Goal: Use online tool/utility: Utilize a website feature to perform a specific function

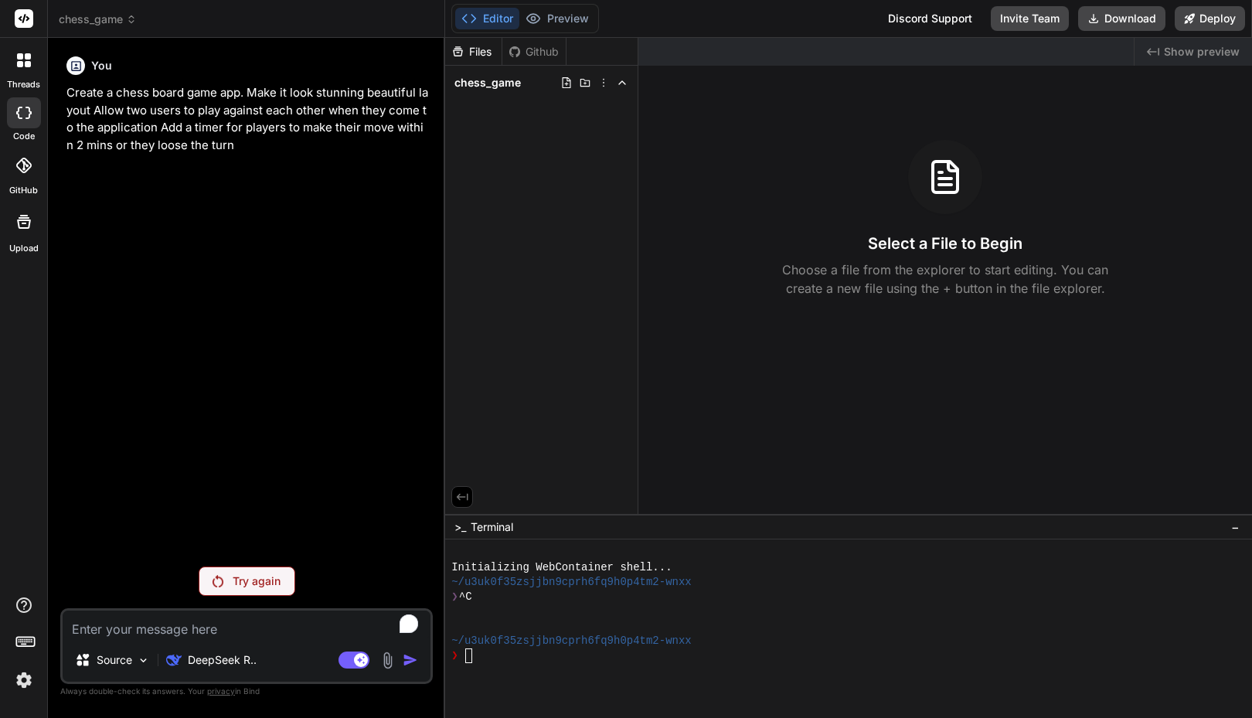
click at [29, 679] on img at bounding box center [24, 680] width 26 height 26
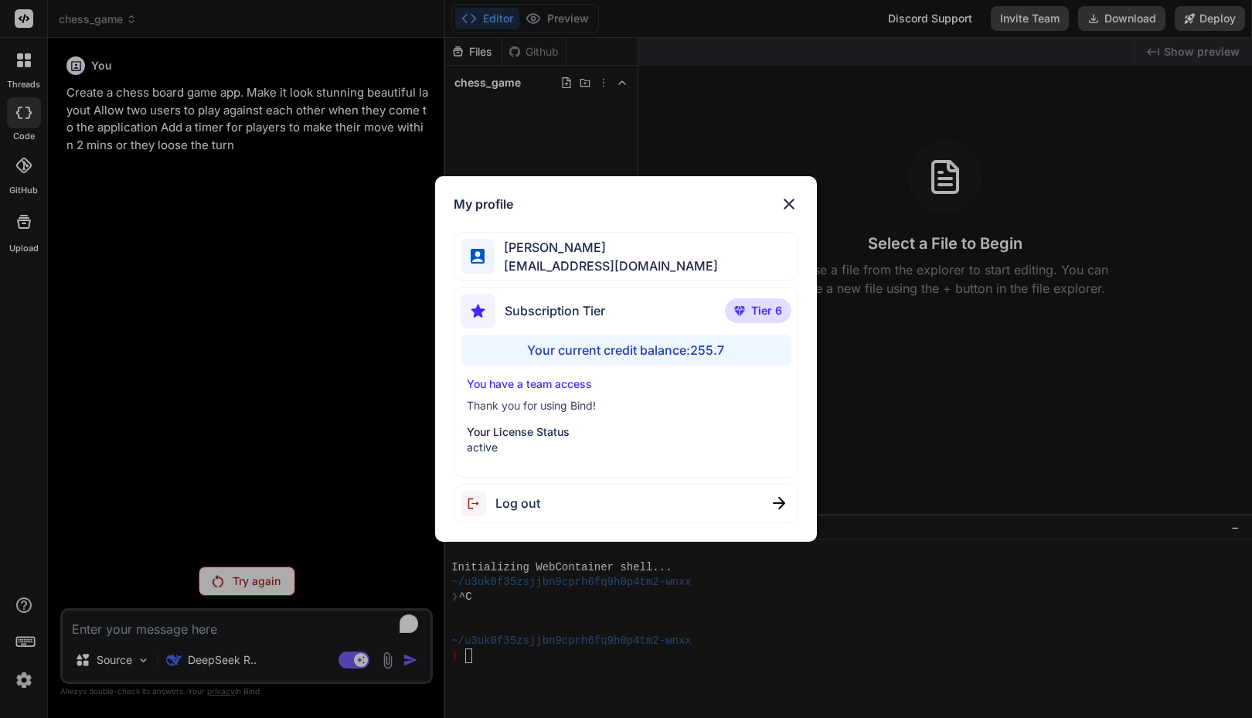
click at [29, 679] on div "My profile [PERSON_NAME] [PERSON_NAME][EMAIL_ADDRESS][DOMAIN_NAME] Subscription…" at bounding box center [626, 359] width 1252 height 718
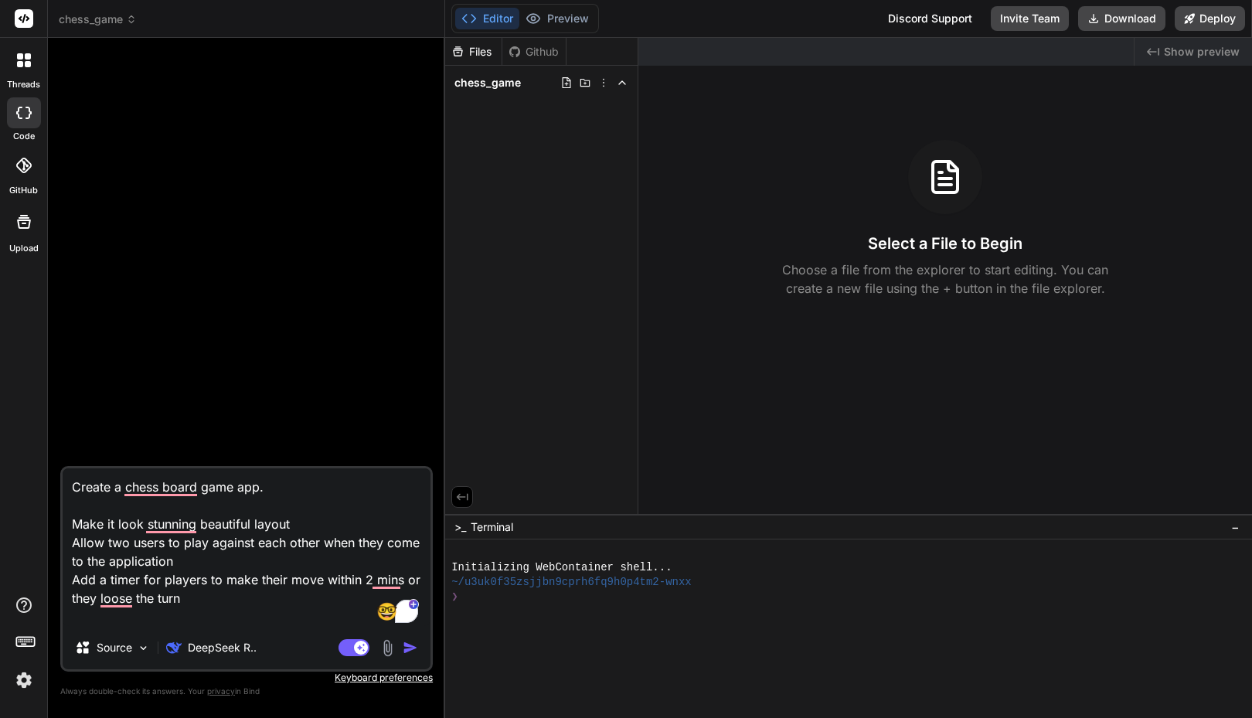
click at [748, 15] on div "Editor Preview Disabled until preview for your project is generated Discord Sup…" at bounding box center [848, 19] width 807 height 38
click at [39, 675] on div at bounding box center [23, 644] width 47 height 97
click at [19, 680] on img at bounding box center [24, 680] width 26 height 26
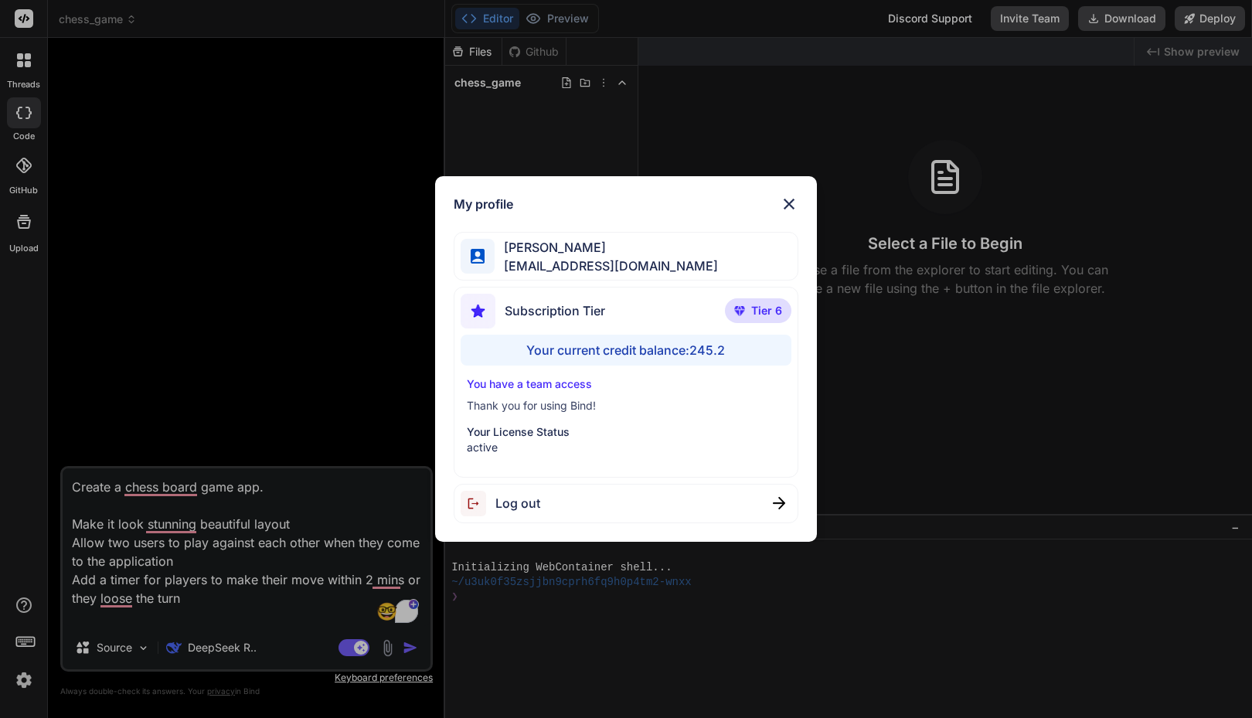
click at [254, 563] on div "My profile [PERSON_NAME] [PERSON_NAME][EMAIL_ADDRESS][DOMAIN_NAME] Subscription…" at bounding box center [626, 359] width 1252 height 718
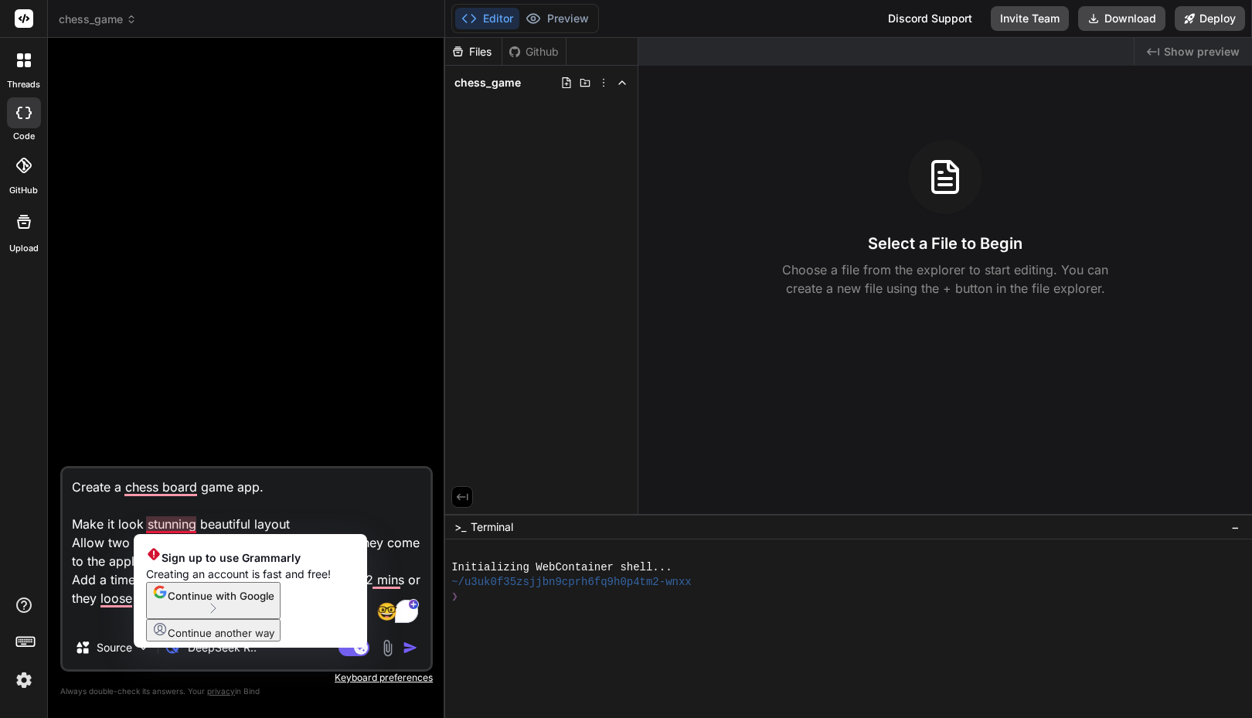
click at [162, 525] on textarea "Create a chess board game app. Make it look stunning beautiful layout Allow two…" at bounding box center [247, 547] width 368 height 158
click at [133, 515] on textarea "Create a chess board game app. Make it look stunning beautiful layout Allow two…" at bounding box center [247, 547] width 368 height 158
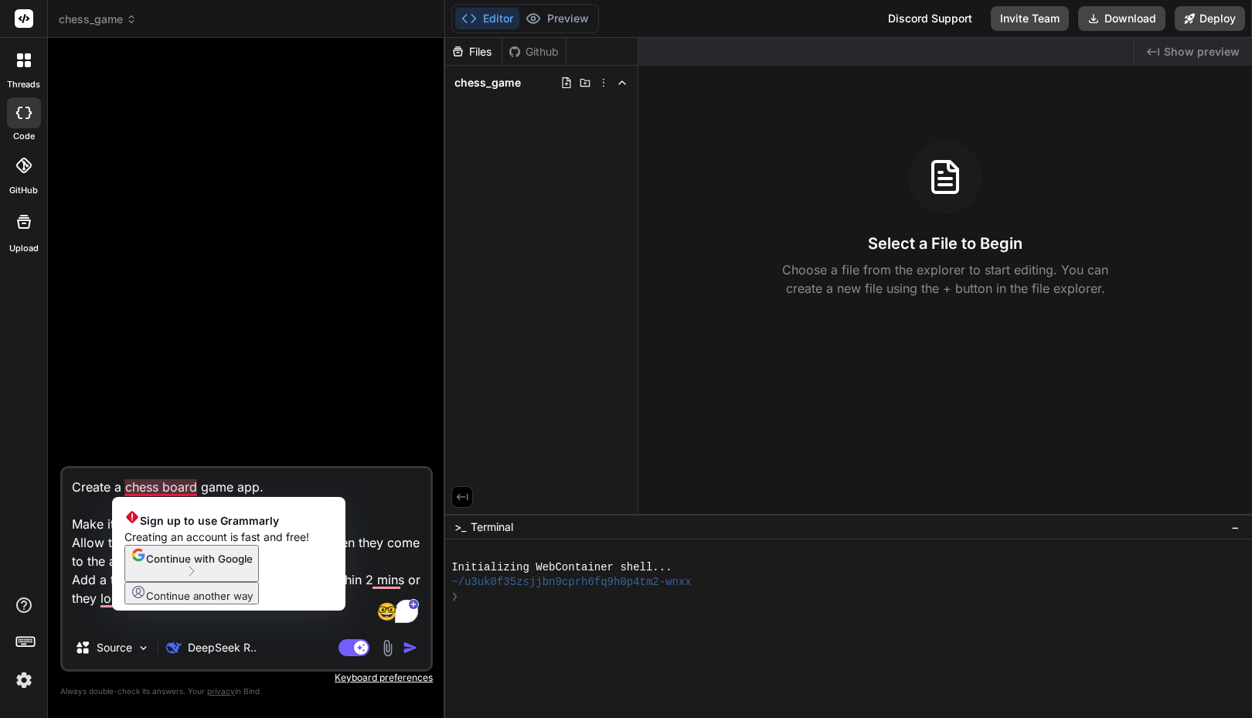
click at [97, 519] on textarea "Create a chess board game app. Make it look stunning beautiful layout Allow two…" at bounding box center [247, 547] width 368 height 158
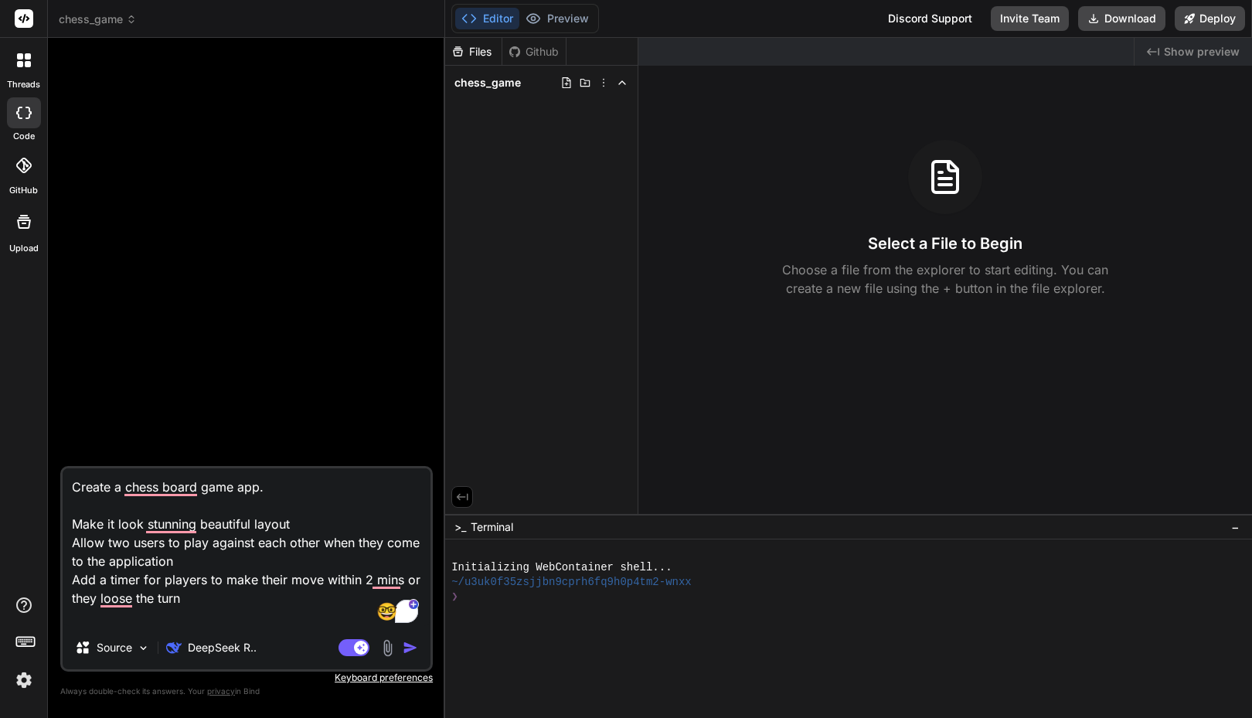
click at [200, 556] on textarea "Create a chess board game app. Make it look stunning beautiful layout Allow two…" at bounding box center [247, 547] width 368 height 158
type textarea "x"
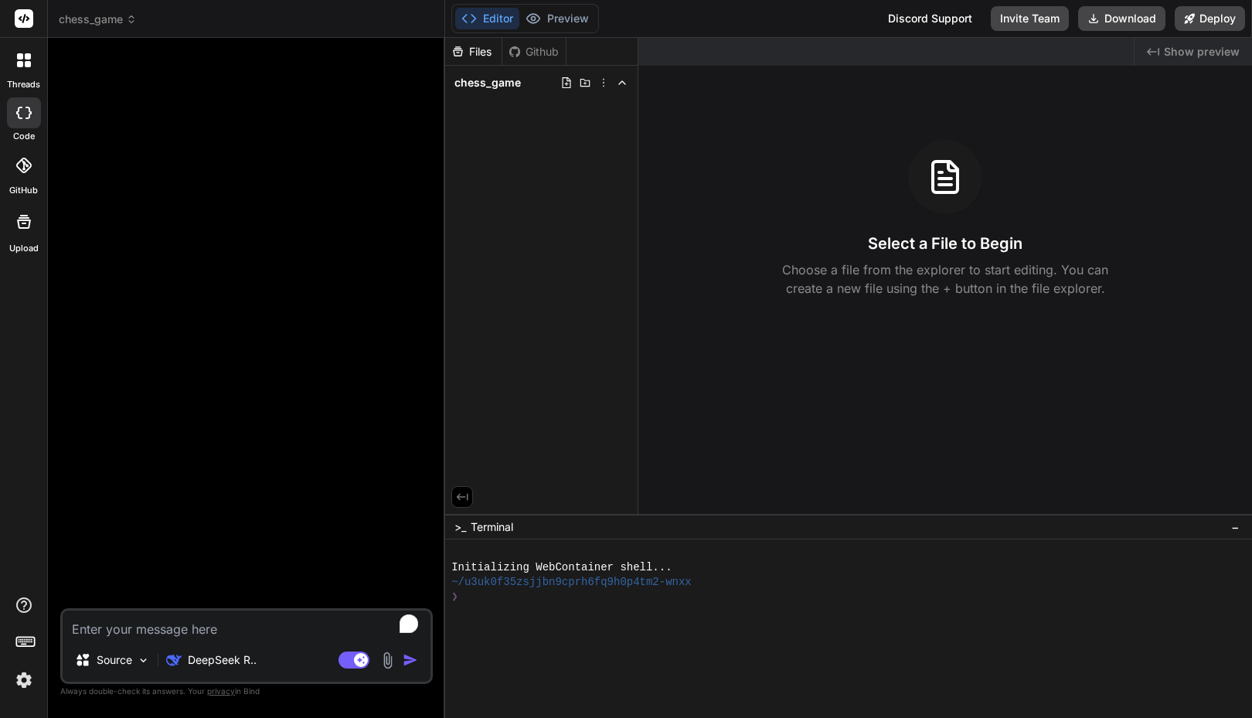
click at [121, 20] on span "chess_game" at bounding box center [98, 19] width 78 height 15
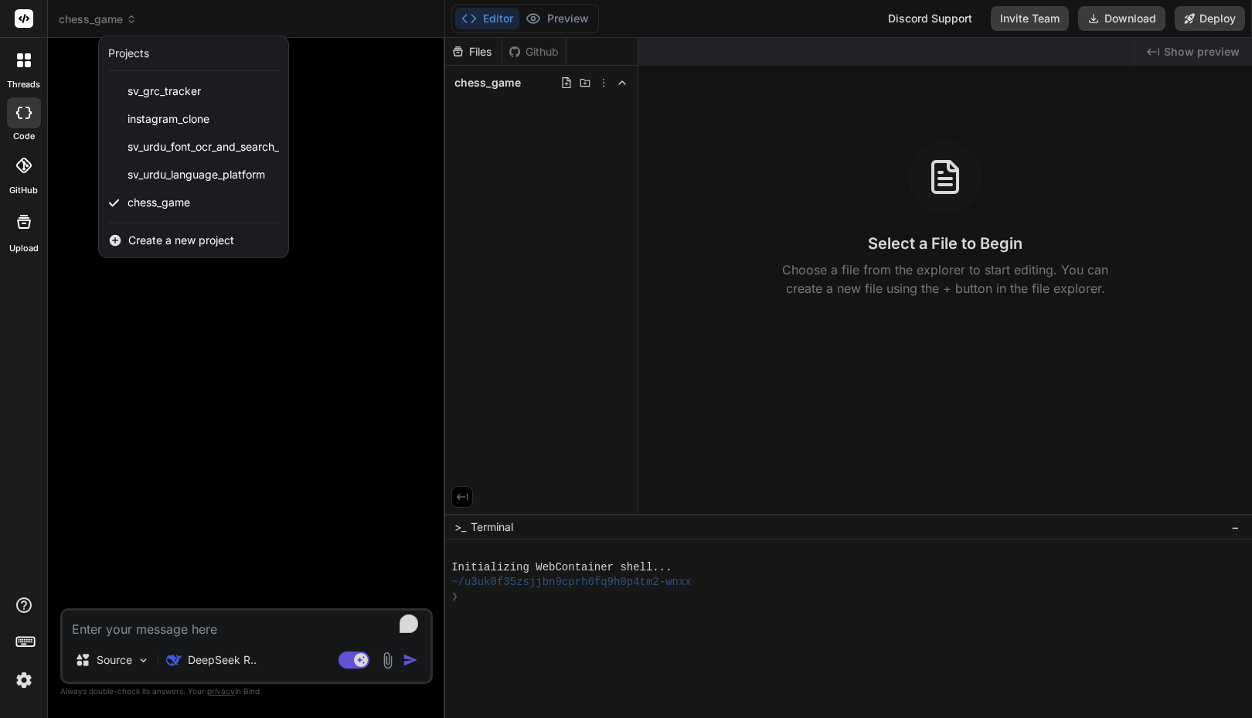
click at [604, 87] on div at bounding box center [626, 359] width 1252 height 718
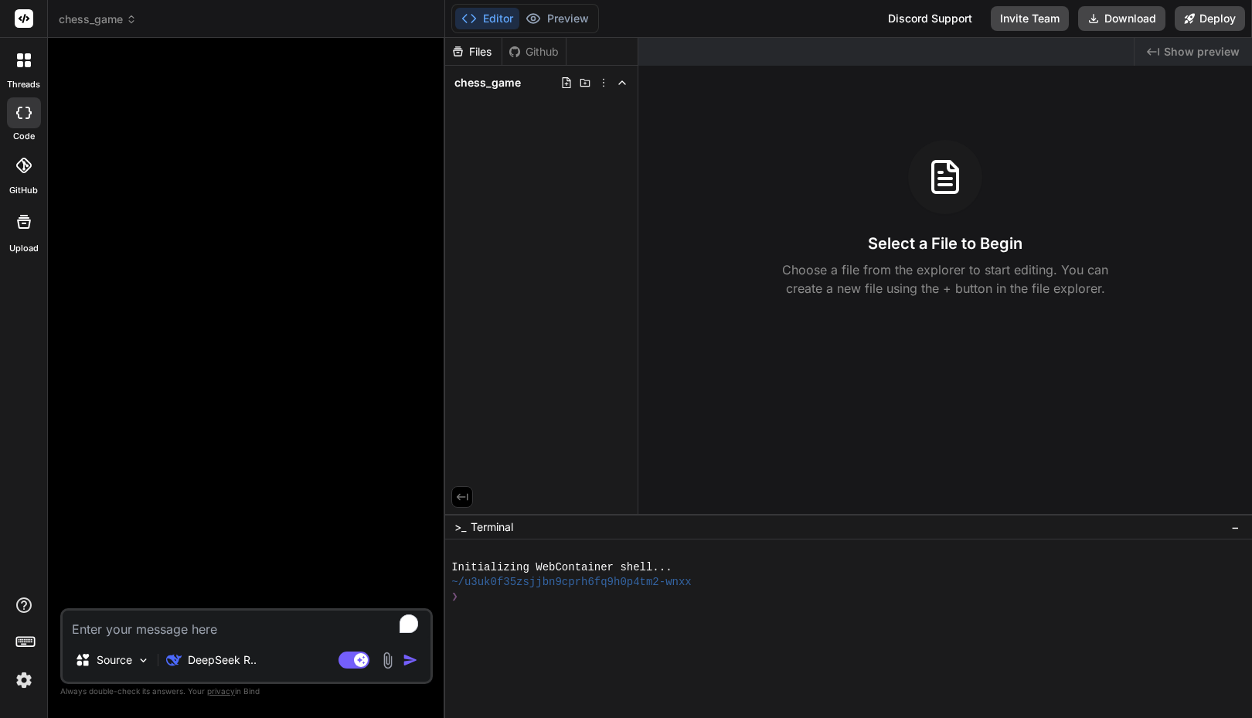
click at [604, 87] on icon at bounding box center [603, 83] width 12 height 12
drag, startPoint x: 510, startPoint y: 145, endPoint x: 292, endPoint y: 352, distance: 300.1
click at [292, 352] on div "chess_game Created with Pixso. Bind AI Web Search Created with Pixso. Code Gene…" at bounding box center [650, 359] width 1204 height 718
click at [175, 626] on textarea "To enrich screen reader interactions, please activate Accessibility in Grammarl…" at bounding box center [247, 625] width 368 height 28
paste textarea "Command failed: npm run build Build output: > quest-react-starter@0.0.0 build >…"
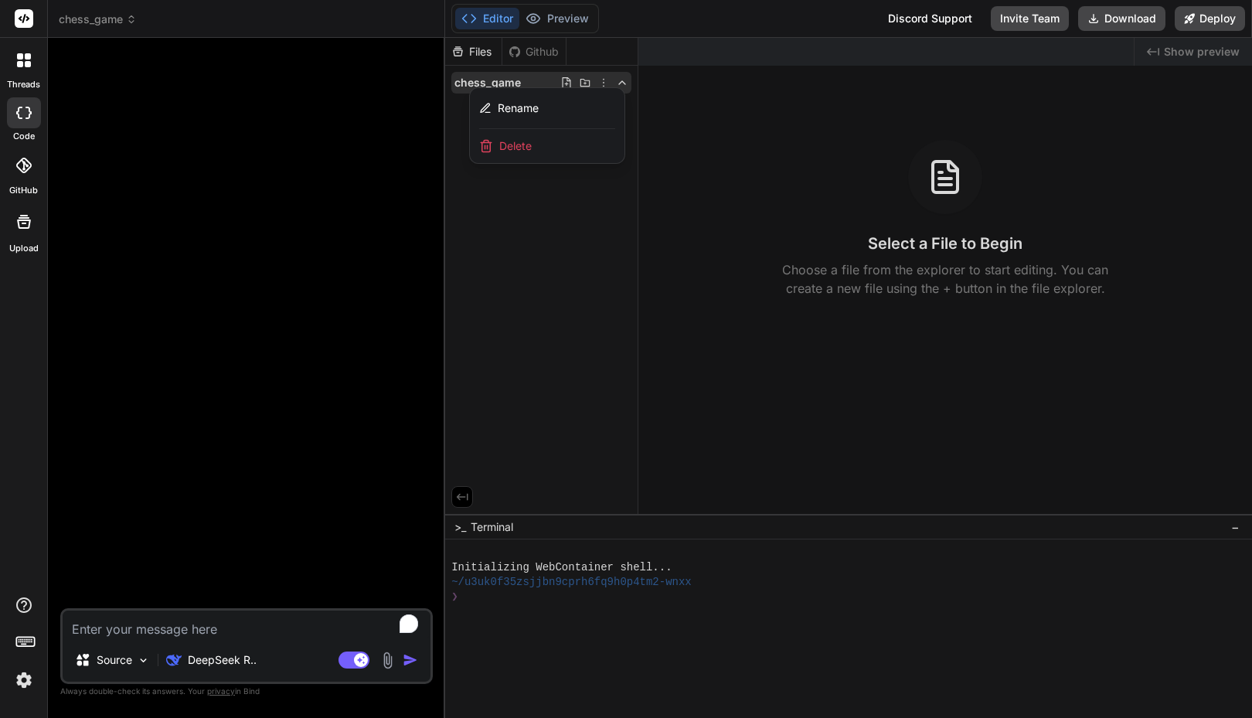
type textarea "x"
type textarea "Command failed: npm run build Build output: > quest-react-starter@0.0.0 build >…"
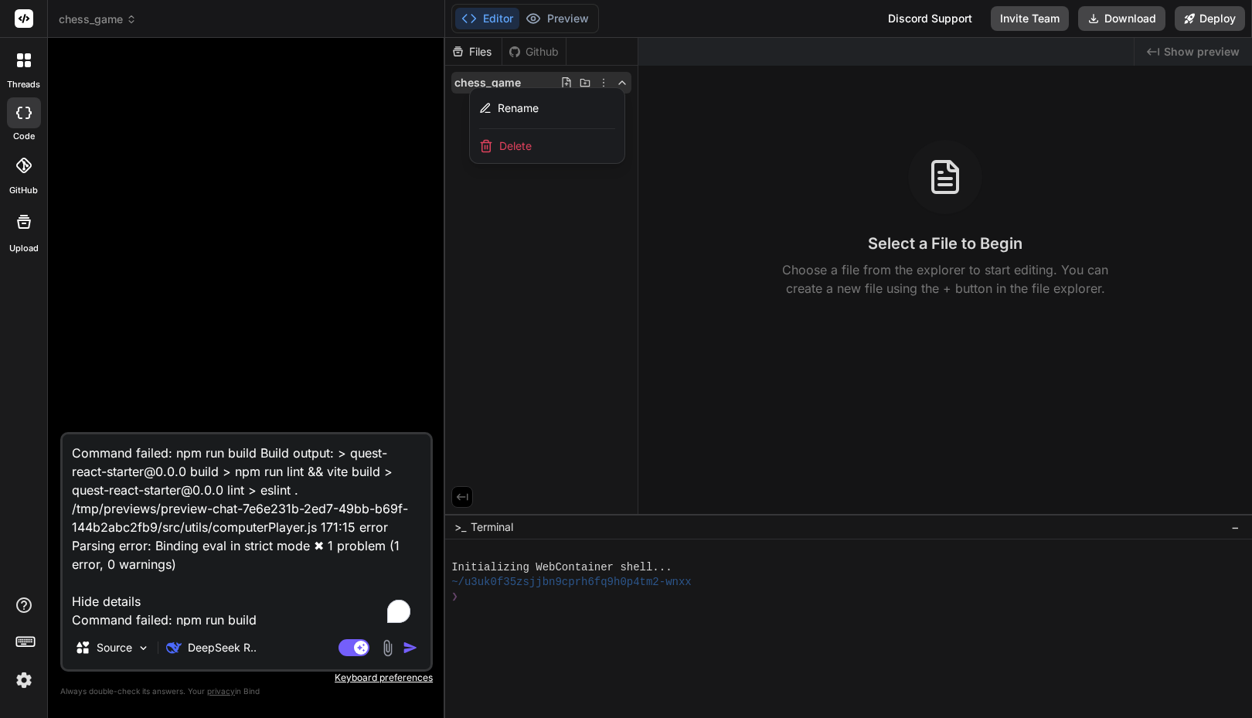
scroll to position [149, 0]
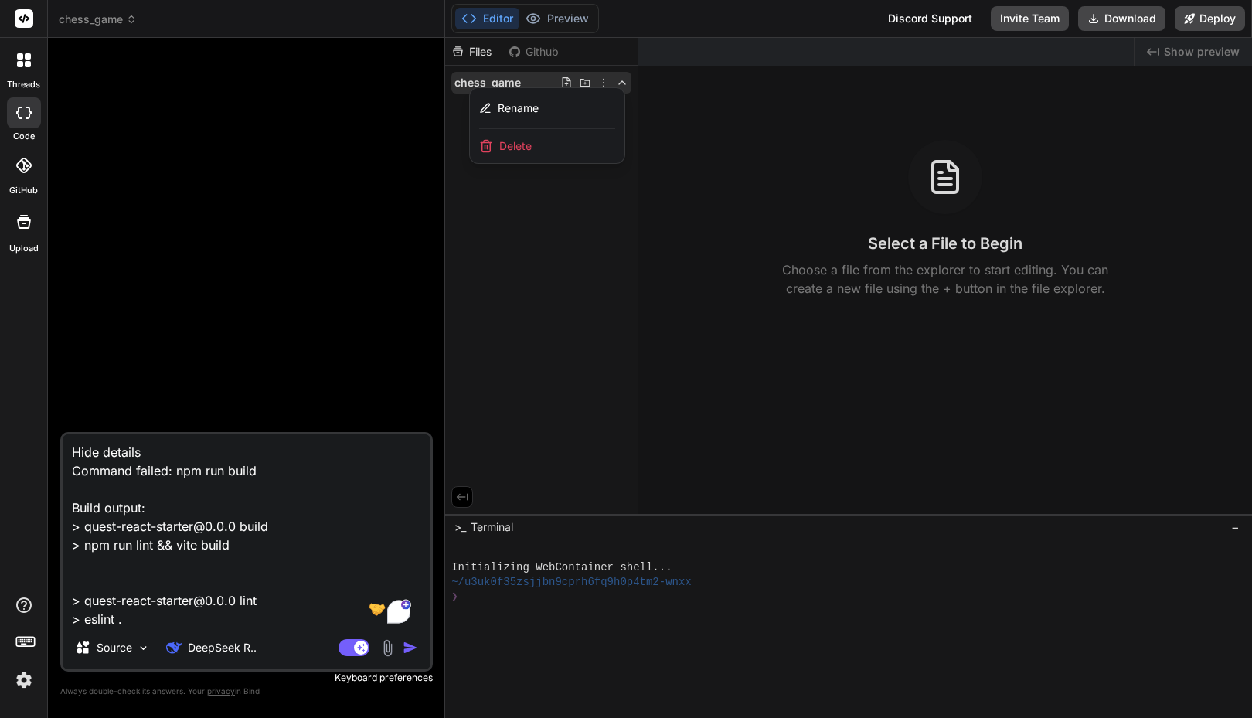
type textarea "x"
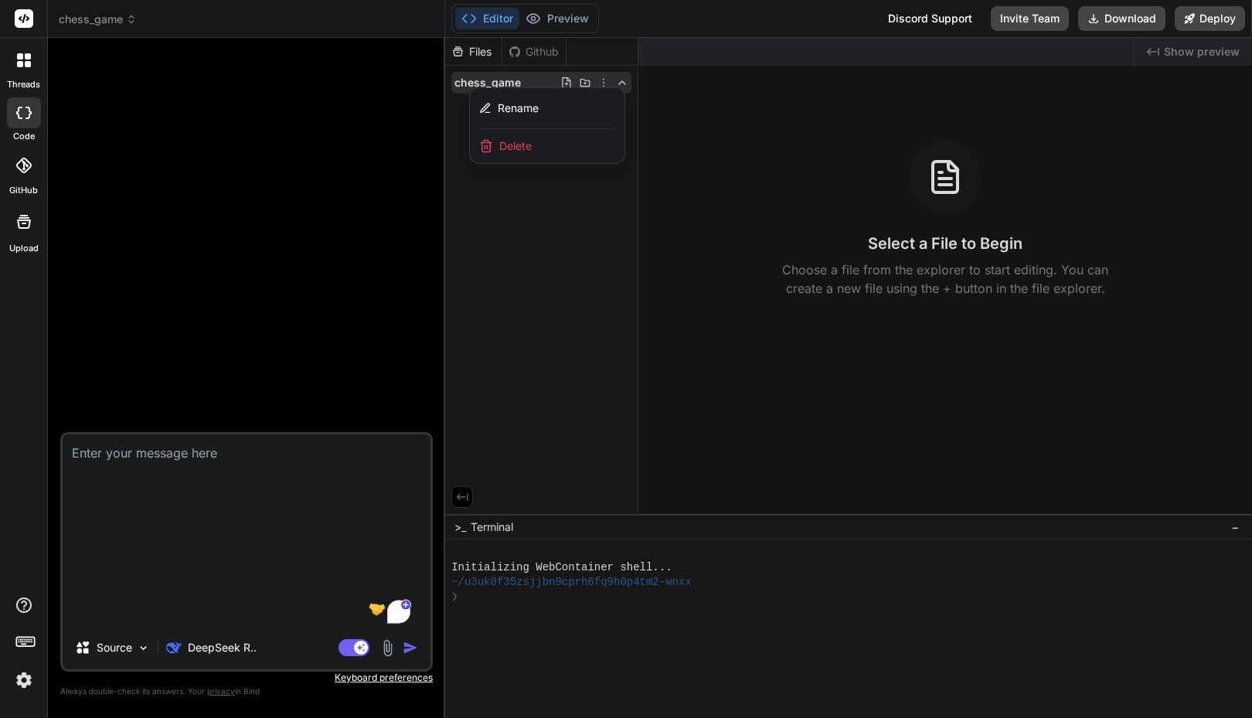
scroll to position [0, 0]
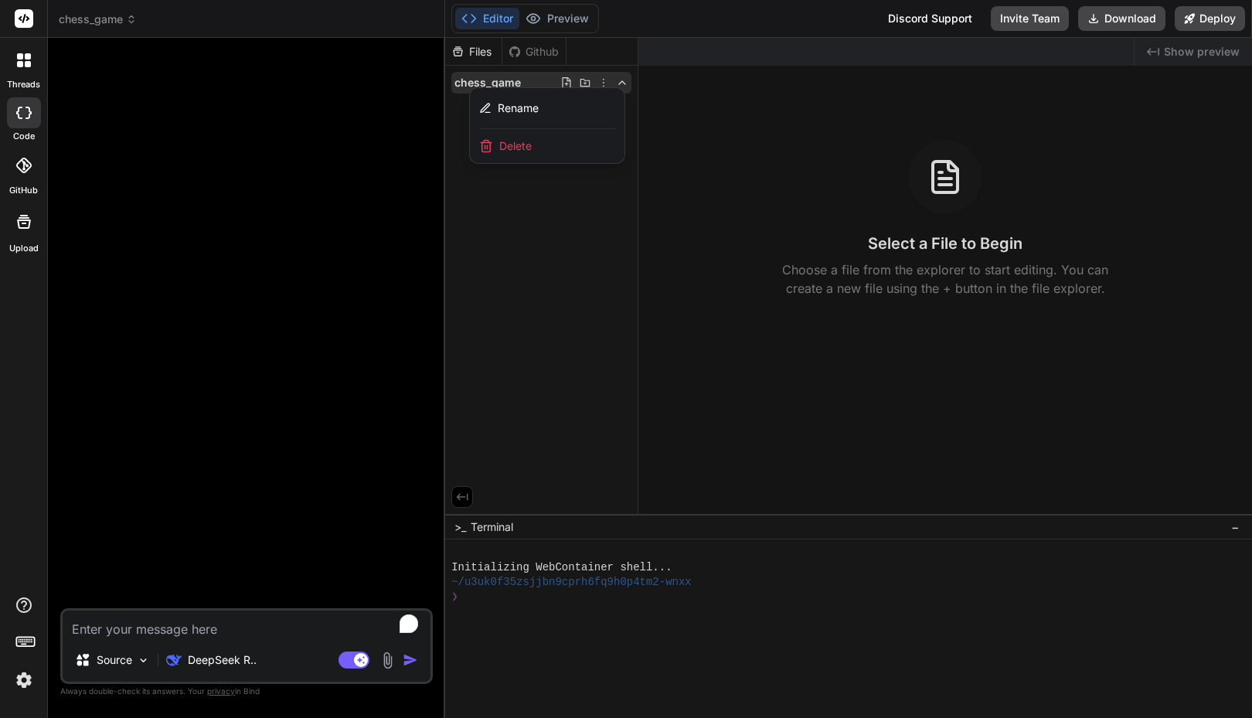
type textarea "x"
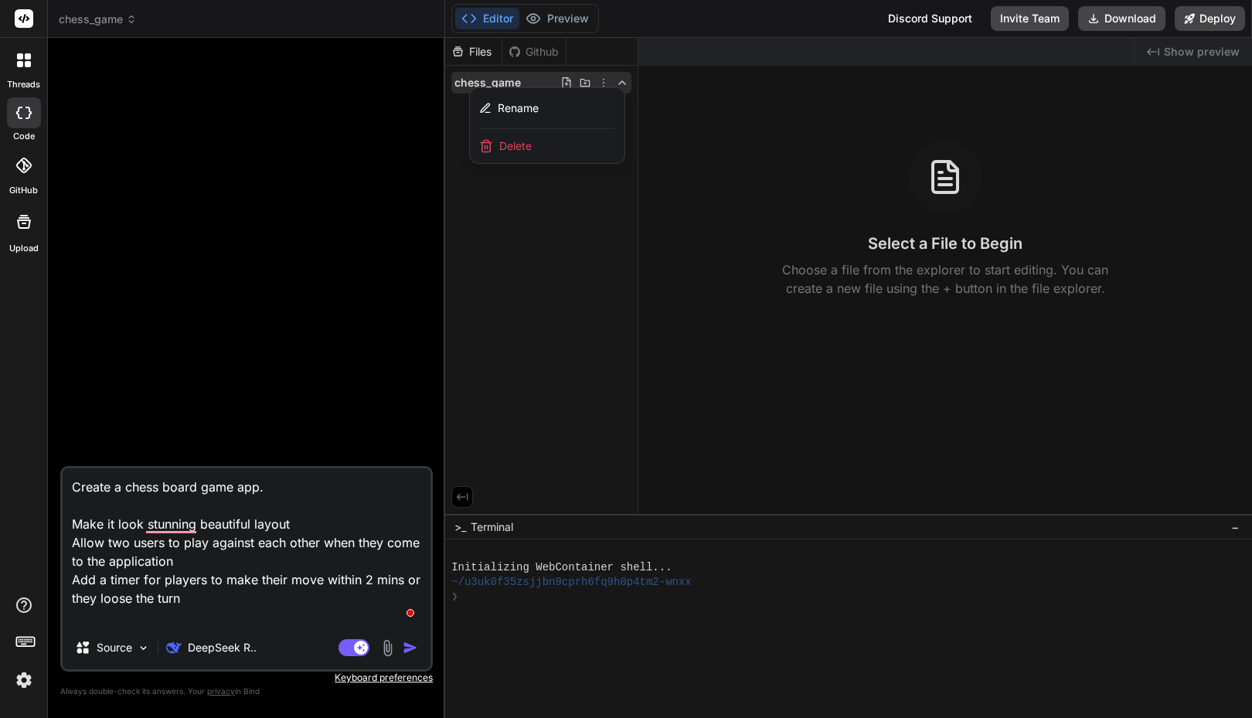
type textarea "Create a chess board game app. Make it look stunning beautiful layout Allow two…"
click at [326, 381] on div at bounding box center [247, 258] width 369 height 416
click at [97, 22] on span "chess_game" at bounding box center [98, 19] width 78 height 15
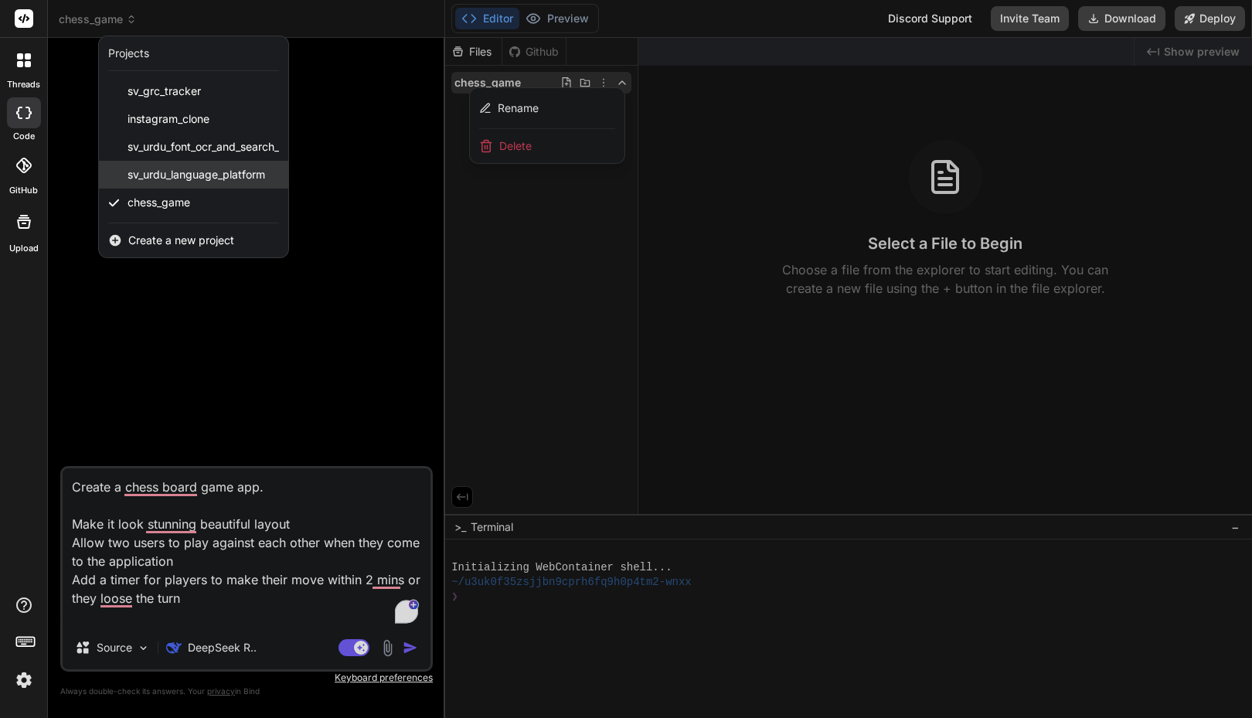
click at [194, 174] on span "sv_urdu_language_platform" at bounding box center [197, 174] width 138 height 15
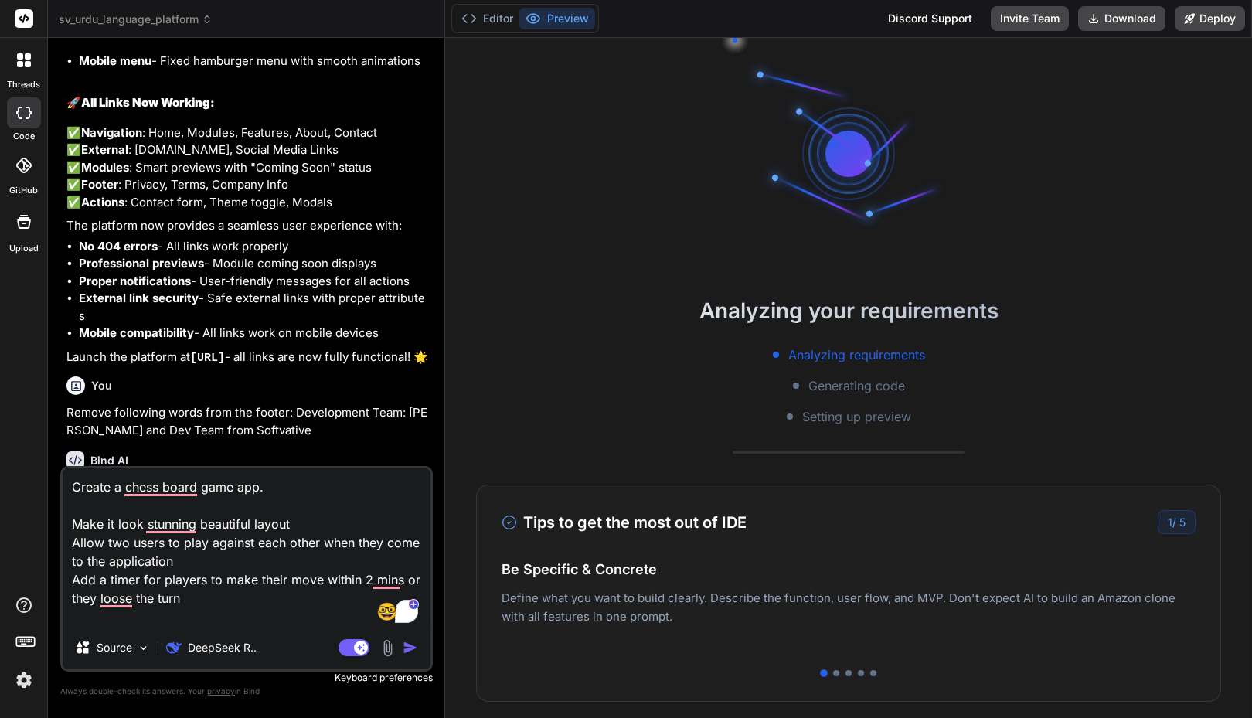
scroll to position [132, 0]
click at [30, 641] on icon at bounding box center [26, 641] width 22 height 22
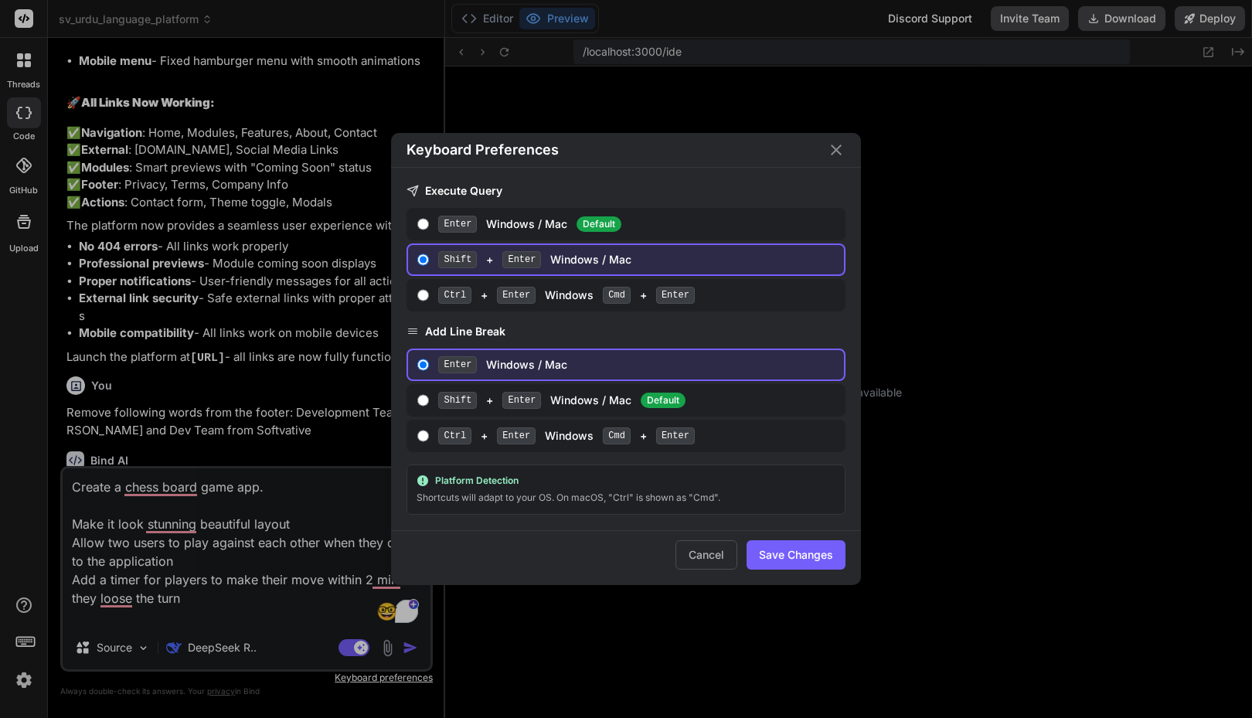
scroll to position [206, 0]
type textarea "x"
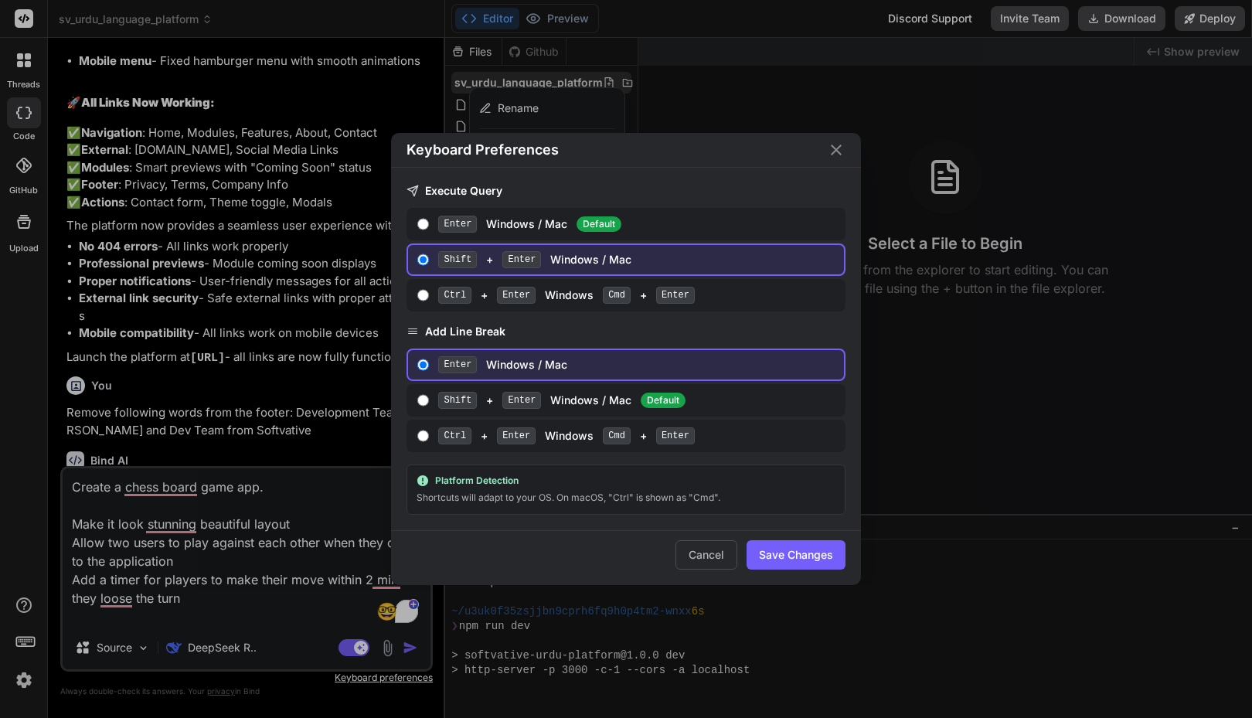
click at [30, 641] on div "Keyboard Preferences Execute Query Enter Windows / Mac Default Shift + Enter Wi…" at bounding box center [626, 359] width 1252 height 718
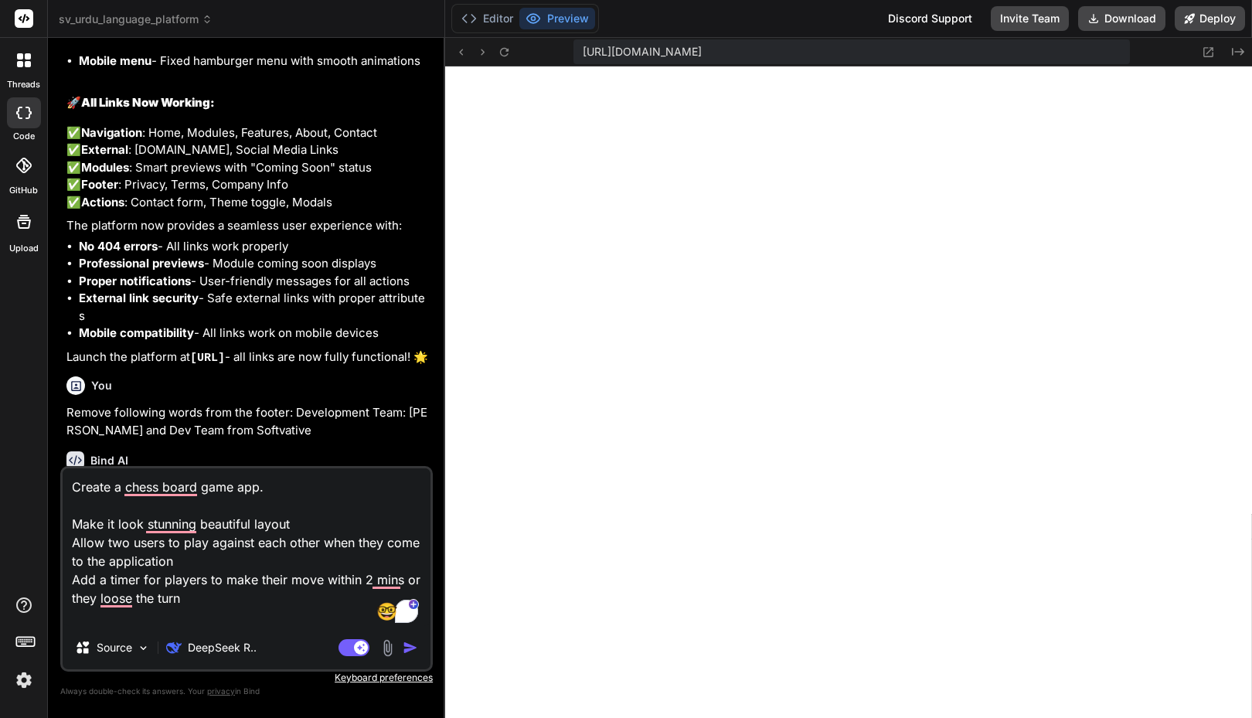
scroll to position [529, 0]
